Goal: Transaction & Acquisition: Purchase product/service

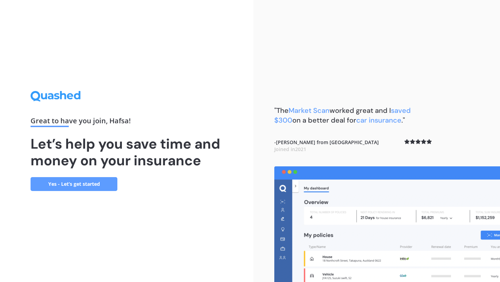
click at [78, 185] on link "Yes - Let’s get started" at bounding box center [74, 184] width 87 height 14
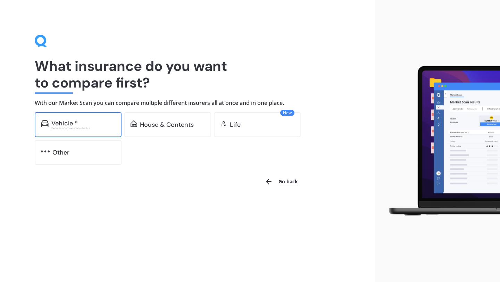
click at [85, 123] on div "Vehicle *" at bounding box center [83, 123] width 64 height 7
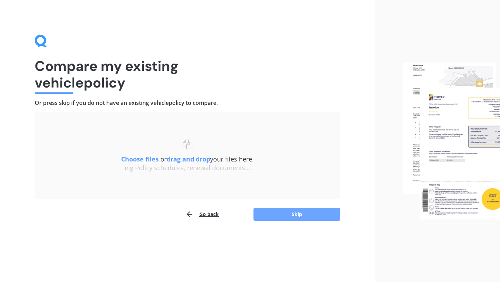
click at [267, 212] on button "Skip" at bounding box center [296, 213] width 87 height 13
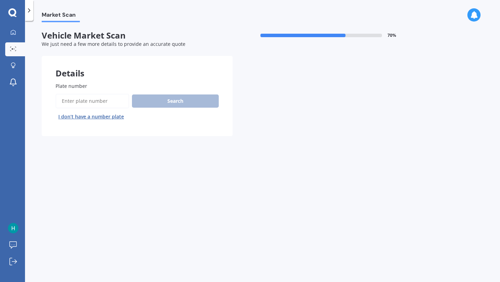
click at [92, 98] on input "Plate number" at bounding box center [93, 101] width 74 height 15
type input "pbt643"
click at [161, 103] on button "Search" at bounding box center [175, 100] width 87 height 13
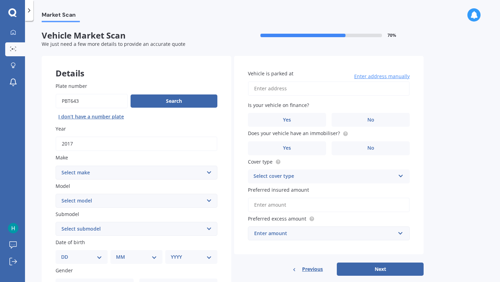
click at [474, 159] on div "Market Scan Vehicle Market Scan 70 % We just need a few more details to provide…" at bounding box center [262, 152] width 475 height 261
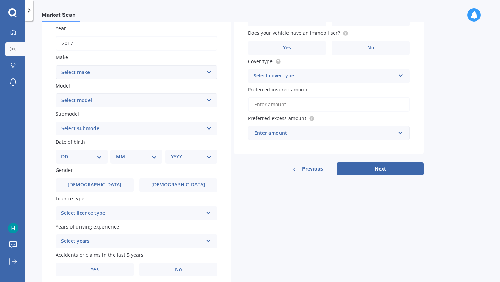
scroll to position [101, 0]
click at [179, 73] on select "Select make AC ALFA ROMEO ASTON MARTIN AUDI AUSTIN BEDFORD Bentley BMW BYD CADI…" at bounding box center [137, 72] width 162 height 14
select select "MERCEDES BENZ"
click at [116, 100] on select "Select model 190 200 220 230 240 250 260 280 300 320 350 380 400 420 450 500 55…" at bounding box center [137, 100] width 162 height 14
select select "350"
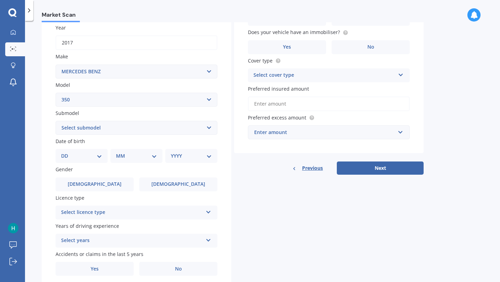
click at [96, 120] on div "Submodel Select submodel SE SL SLC 2+2" at bounding box center [137, 121] width 162 height 25
click at [96, 129] on select "Select submodel SE SL SLC 2+2" at bounding box center [137, 128] width 162 height 14
click at [112, 127] on select "Select submodel SE SL SLC 2+2" at bounding box center [137, 128] width 162 height 14
select select "SL"
click at [100, 155] on select "DD 01 02 03 04 05 06 07 08 09 10 11 12 13 14 15 16 17 18 19 20 21 22 23 24 25 2…" at bounding box center [81, 156] width 41 height 8
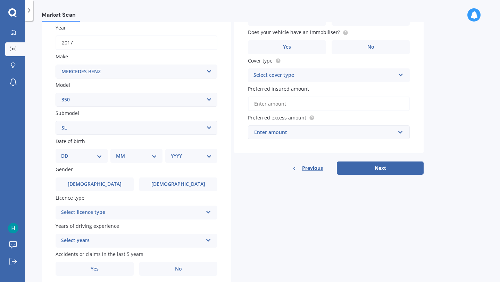
select select "24"
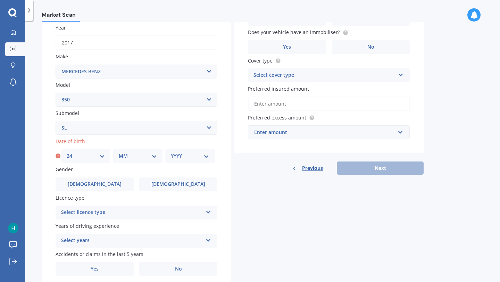
click at [148, 154] on select "MM 01 02 03 04 05 06 07 08 09 10 11 12" at bounding box center [138, 156] width 38 height 8
select select "05"
click at [186, 160] on select "YYYY 2025 2024 2023 2022 2021 2020 2019 2018 2017 2016 2015 2014 2013 2012 2011…" at bounding box center [190, 156] width 38 height 8
select select "1981"
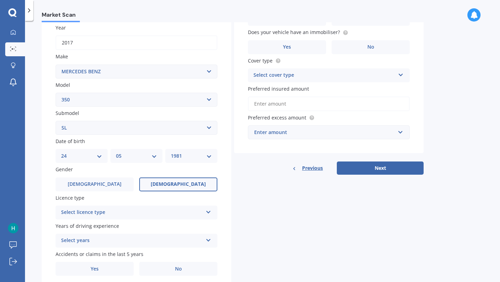
click at [170, 186] on span "Female" at bounding box center [178, 184] width 55 height 6
click at [0, 0] on input "Female" at bounding box center [0, 0] width 0 height 0
click at [166, 213] on div "Select licence type" at bounding box center [132, 212] width 142 height 8
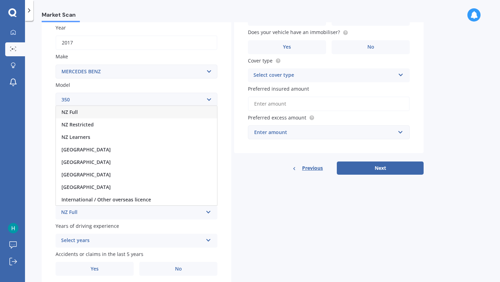
click at [127, 116] on div "NZ Full" at bounding box center [136, 112] width 161 height 12
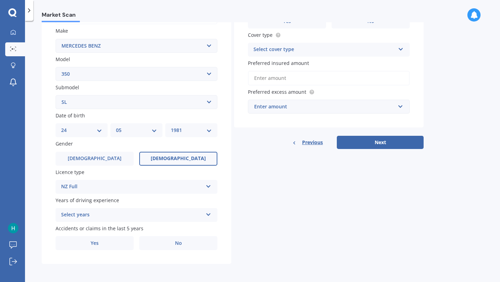
scroll to position [128, 0]
click at [187, 215] on div "Select years" at bounding box center [132, 215] width 142 height 8
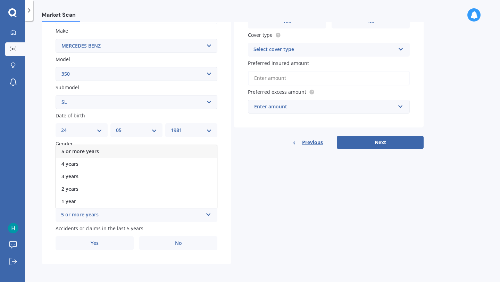
click at [37, 194] on div "Market Scan Vehicle Market Scan 70 % We just need a few more details to provide…" at bounding box center [262, 152] width 475 height 261
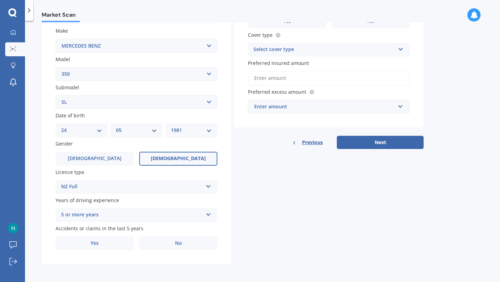
click at [96, 214] on div "5 or more years" at bounding box center [132, 215] width 142 height 8
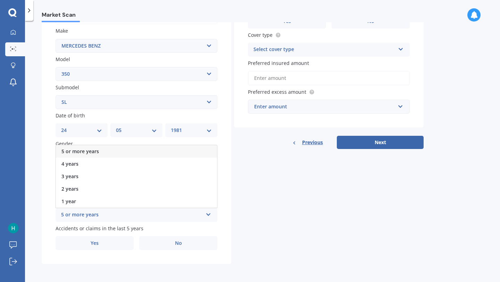
click at [101, 153] on div "5 or more years" at bounding box center [136, 151] width 161 height 12
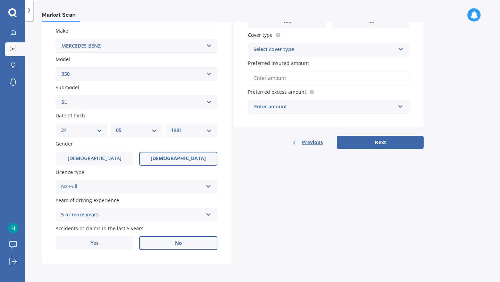
click at [167, 246] on label "No" at bounding box center [178, 243] width 78 height 14
click at [0, 0] on input "No" at bounding box center [0, 0] width 0 height 0
click at [380, 46] on div "Select cover type" at bounding box center [324, 49] width 142 height 8
click at [319, 62] on div "Comprehensive" at bounding box center [328, 63] width 161 height 12
click at [309, 78] on input "Preferred insured amount" at bounding box center [329, 78] width 162 height 15
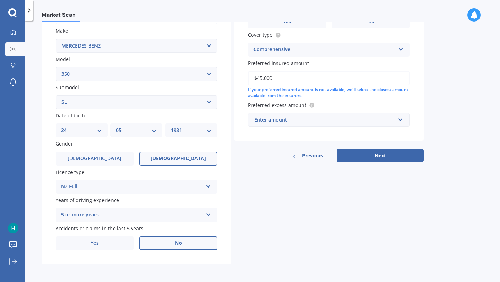
type input "$45,000"
click at [366, 119] on div "Enter amount" at bounding box center [324, 120] width 141 height 8
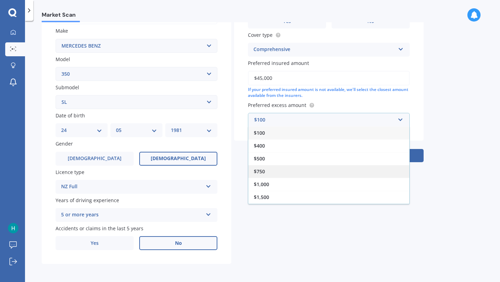
click at [295, 175] on div "$750" at bounding box center [328, 171] width 161 height 13
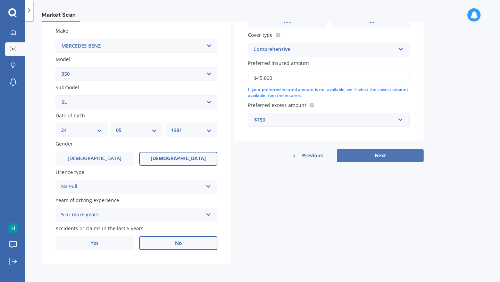
click at [419, 158] on button "Next" at bounding box center [380, 155] width 87 height 13
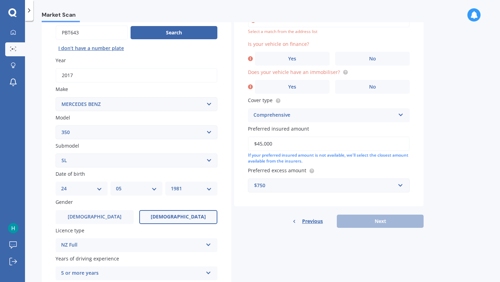
scroll to position [48, 0]
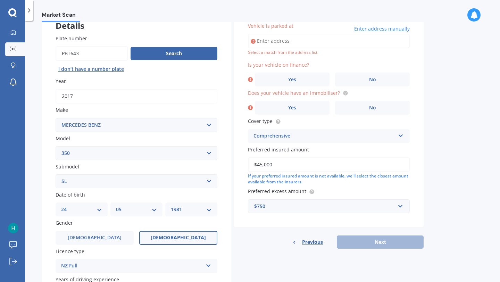
click at [294, 37] on input "Vehicle is parked at" at bounding box center [329, 41] width 162 height 15
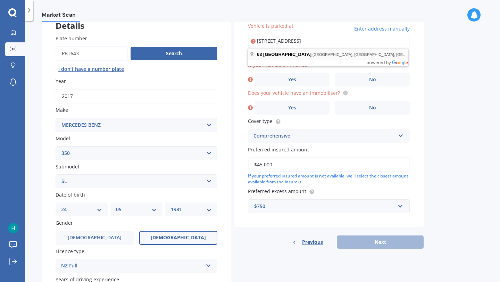
type input "63 Point View Drive, East Tāmaki Heights, Auckland 2016"
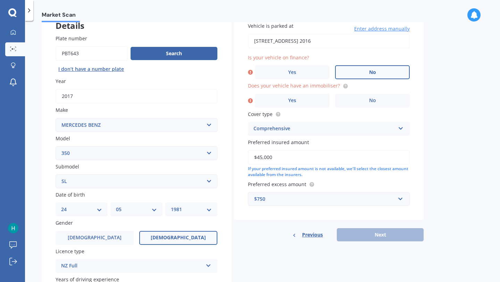
click at [346, 75] on label "No" at bounding box center [372, 72] width 75 height 14
click at [0, 0] on input "No" at bounding box center [0, 0] width 0 height 0
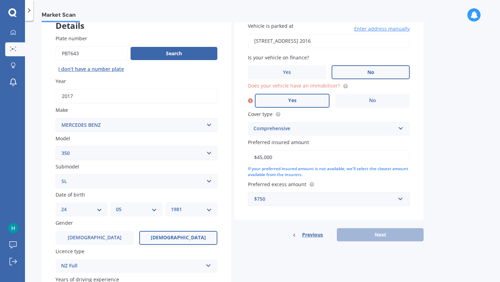
click at [308, 102] on label "Yes" at bounding box center [292, 101] width 75 height 14
click at [0, 0] on input "Yes" at bounding box center [0, 0] width 0 height 0
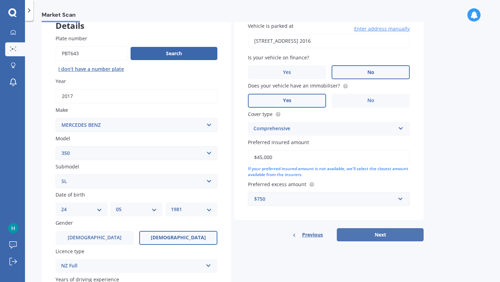
click at [372, 235] on button "Next" at bounding box center [380, 234] width 87 height 13
select select "24"
select select "05"
select select "1981"
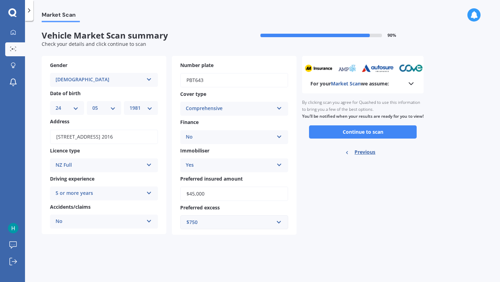
scroll to position [0, 0]
click at [369, 138] on button "Continue to scan" at bounding box center [363, 131] width 108 height 13
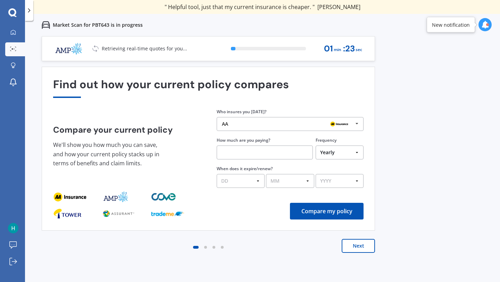
click at [346, 125] on img at bounding box center [339, 124] width 22 height 8
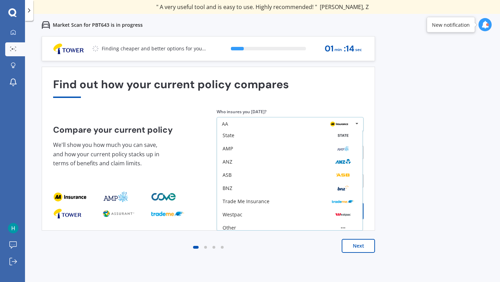
scroll to position [45, 0]
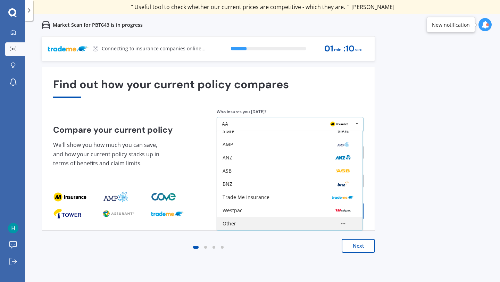
click at [332, 223] on img at bounding box center [343, 223] width 22 height 8
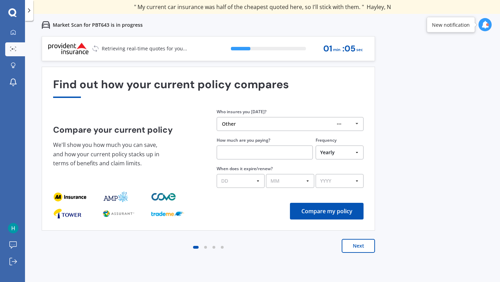
click at [296, 157] on input "text" at bounding box center [265, 152] width 96 height 14
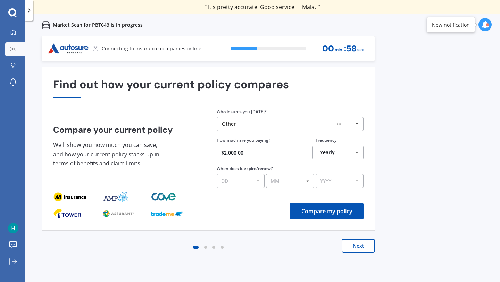
type input "$2,000.00"
click at [337, 155] on select "Yearly Six-Monthly Quarterly Monthly Fortnightly Weekly One-Off" at bounding box center [339, 152] width 48 height 14
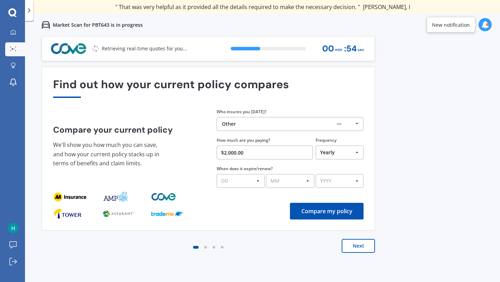
click at [260, 184] on select "DD 01 02 03 04 05 06 07 08 09 10 11 12 13 14 15 16 17 18 19 20 21 22 23 24 25 2…" at bounding box center [241, 181] width 48 height 14
select select "20"
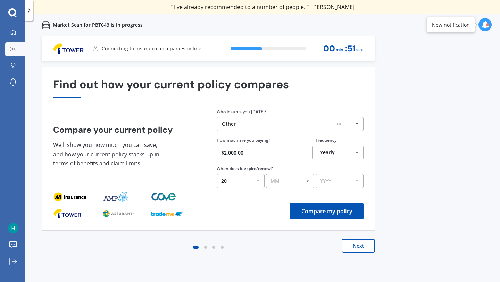
click at [286, 182] on select "MM 01 02 03 04 05 06 07 08 09 10 11 12" at bounding box center [290, 181] width 48 height 14
select select "08"
click at [336, 181] on select "YYYY 2026 2025 2024" at bounding box center [339, 181] width 48 height 14
select select "2025"
click at [334, 215] on button "Compare my policy" at bounding box center [327, 211] width 74 height 17
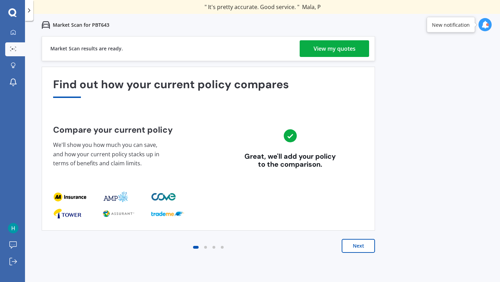
click at [352, 46] on div "View my quotes" at bounding box center [334, 48] width 42 height 17
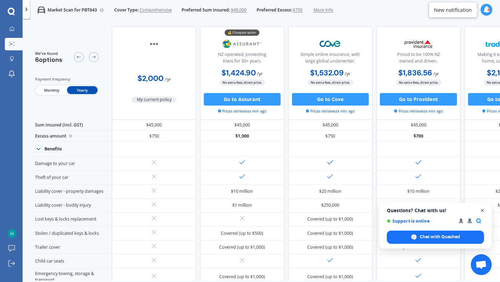
click at [483, 211] on span "Open chat" at bounding box center [482, 210] width 9 height 9
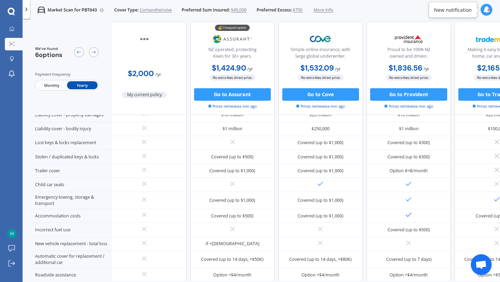
scroll to position [88, 11]
